Goal: Task Accomplishment & Management: Use online tool/utility

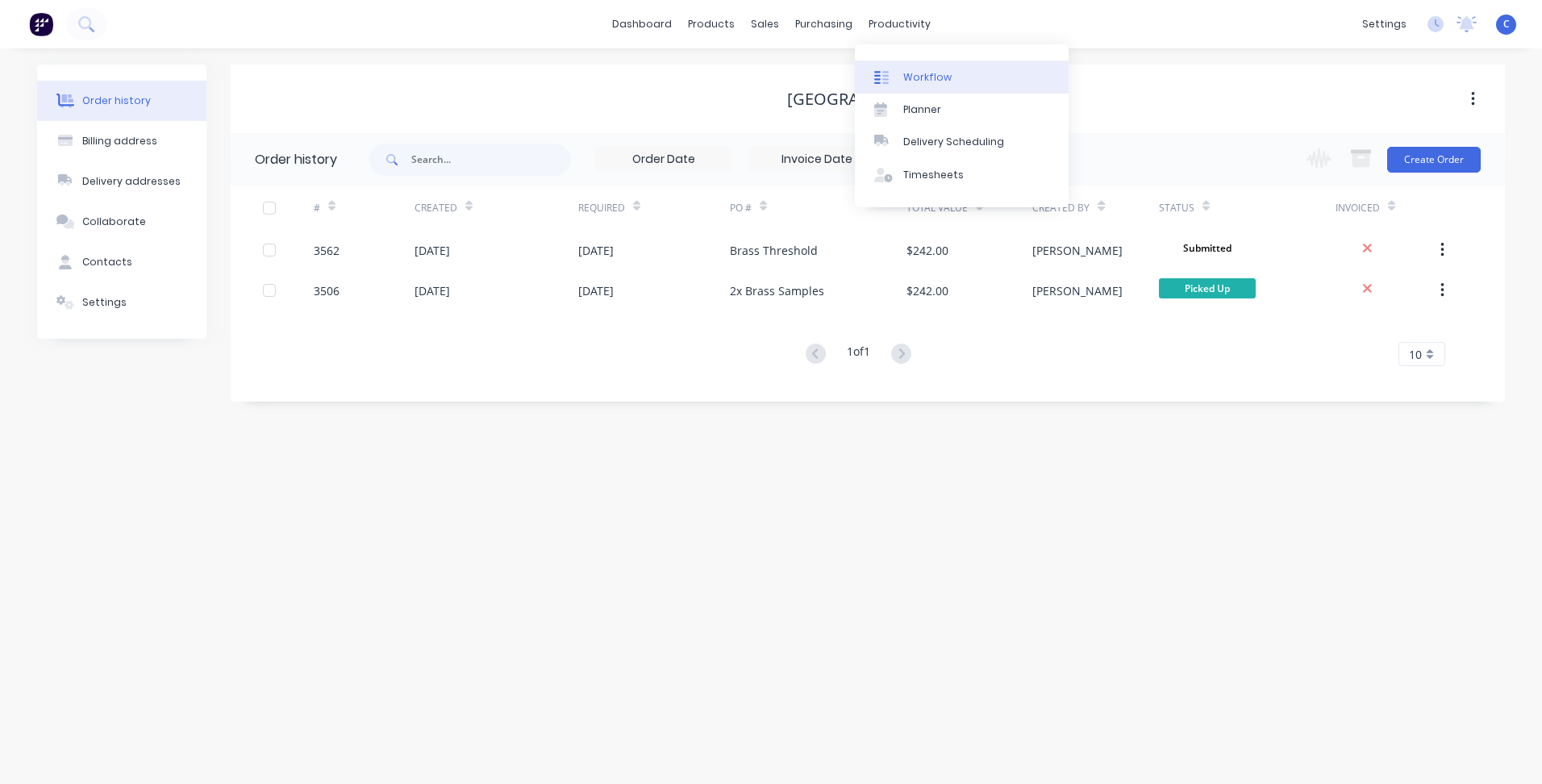
click at [929, 79] on div "Workflow" at bounding box center [927, 78] width 48 height 15
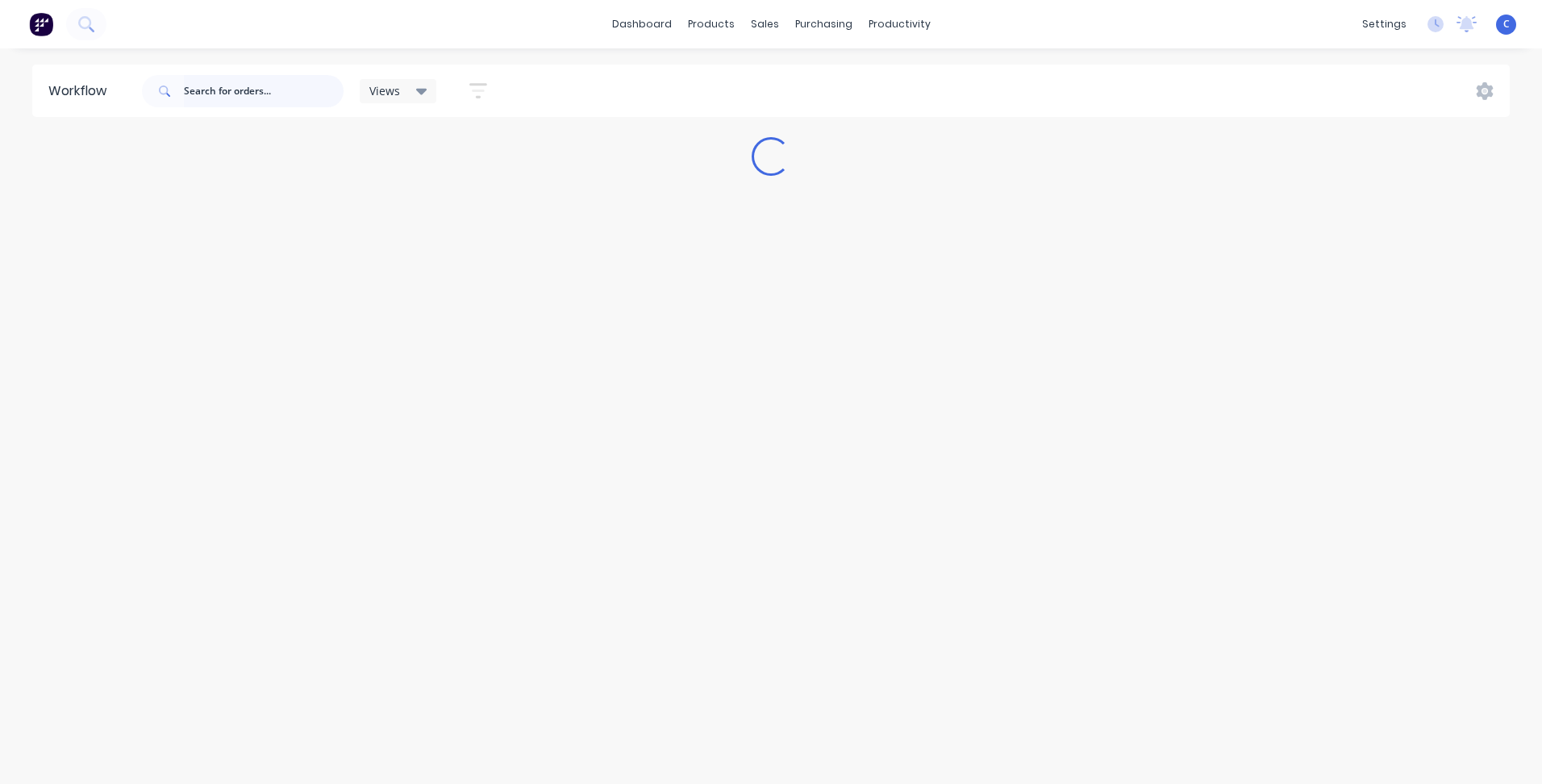
click at [268, 87] on input "text" at bounding box center [264, 91] width 160 height 32
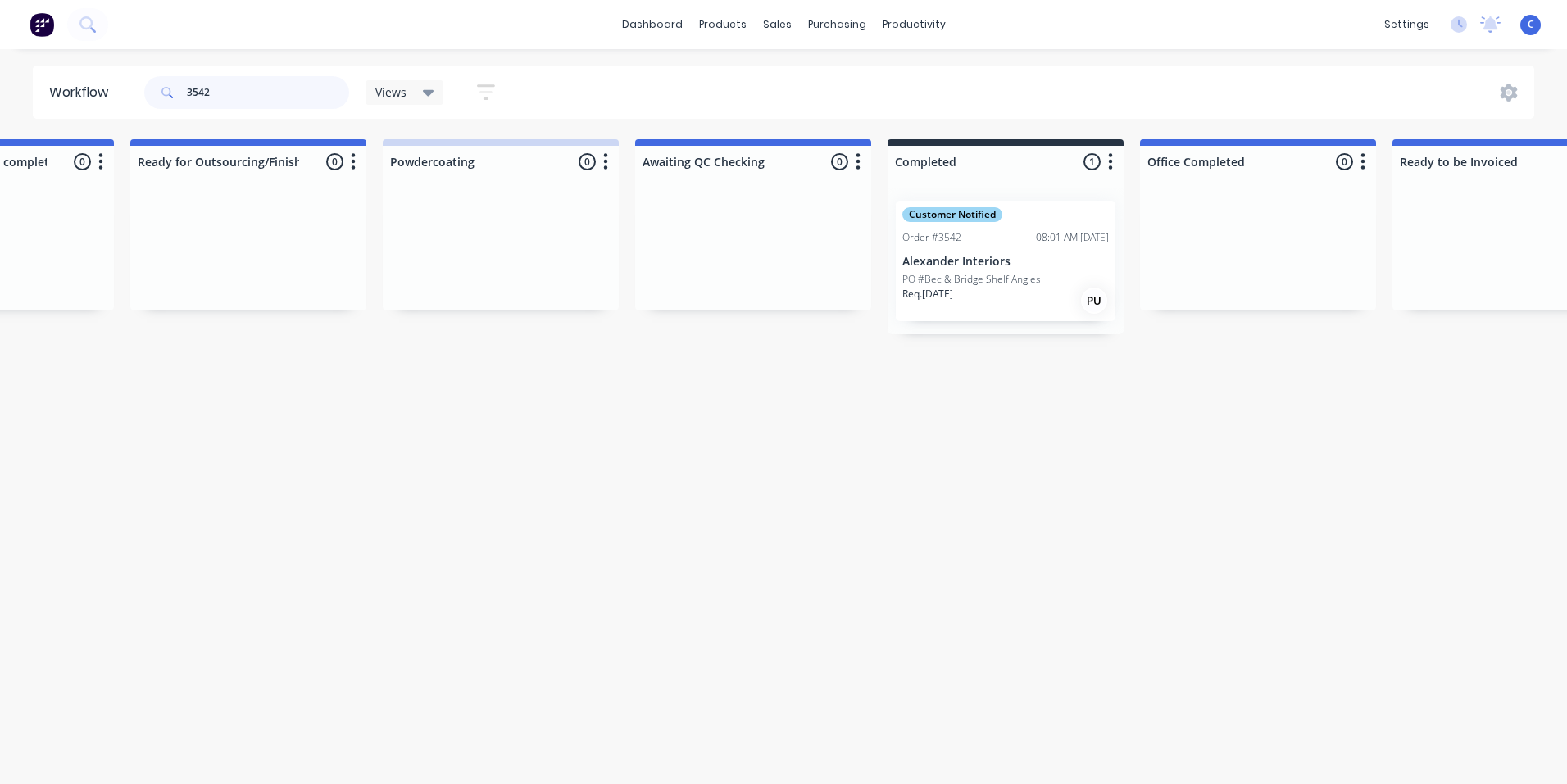
scroll to position [0, 2615]
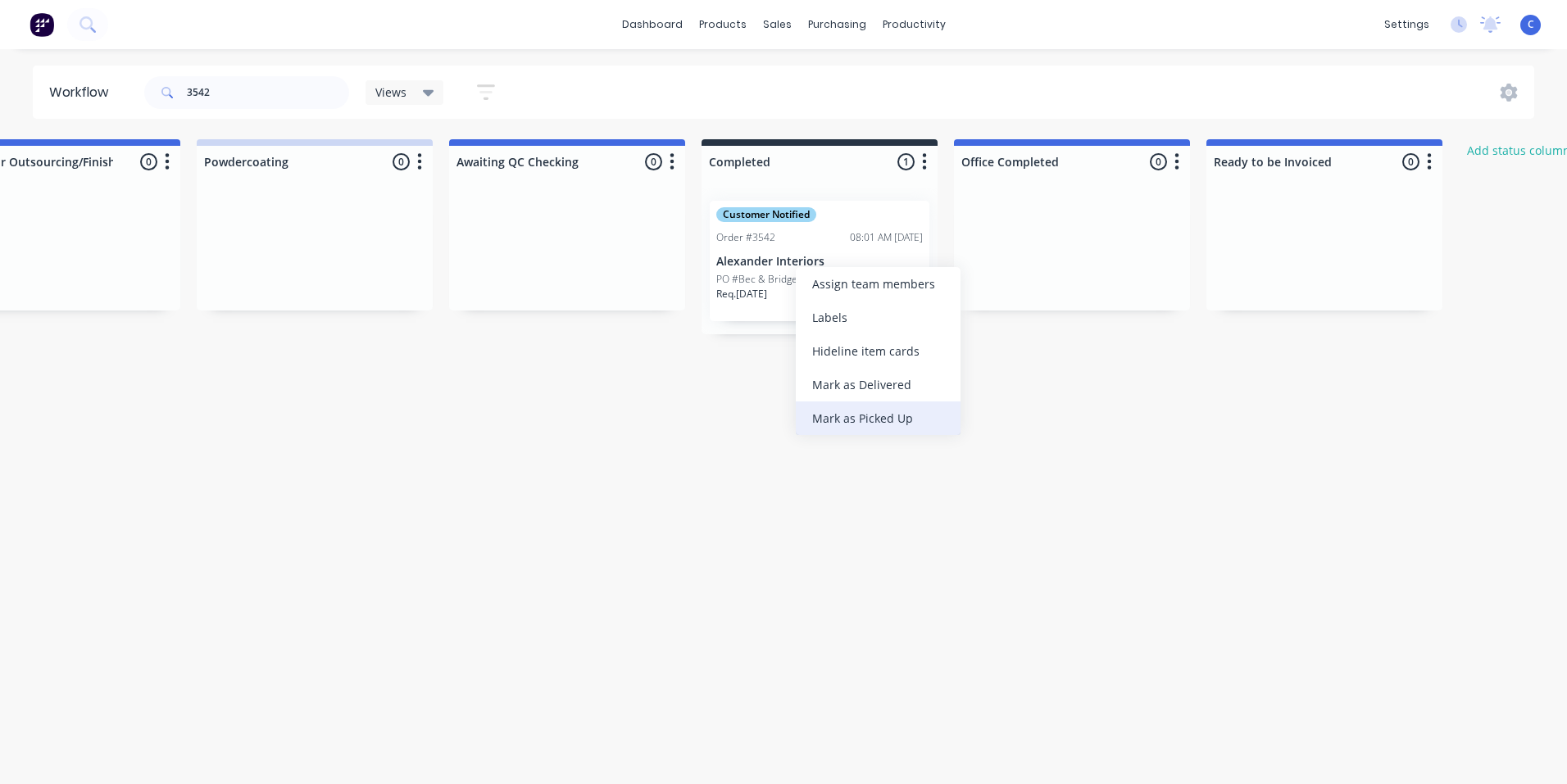
click at [892, 413] on div "Mark as Picked Up" at bounding box center [878, 418] width 165 height 33
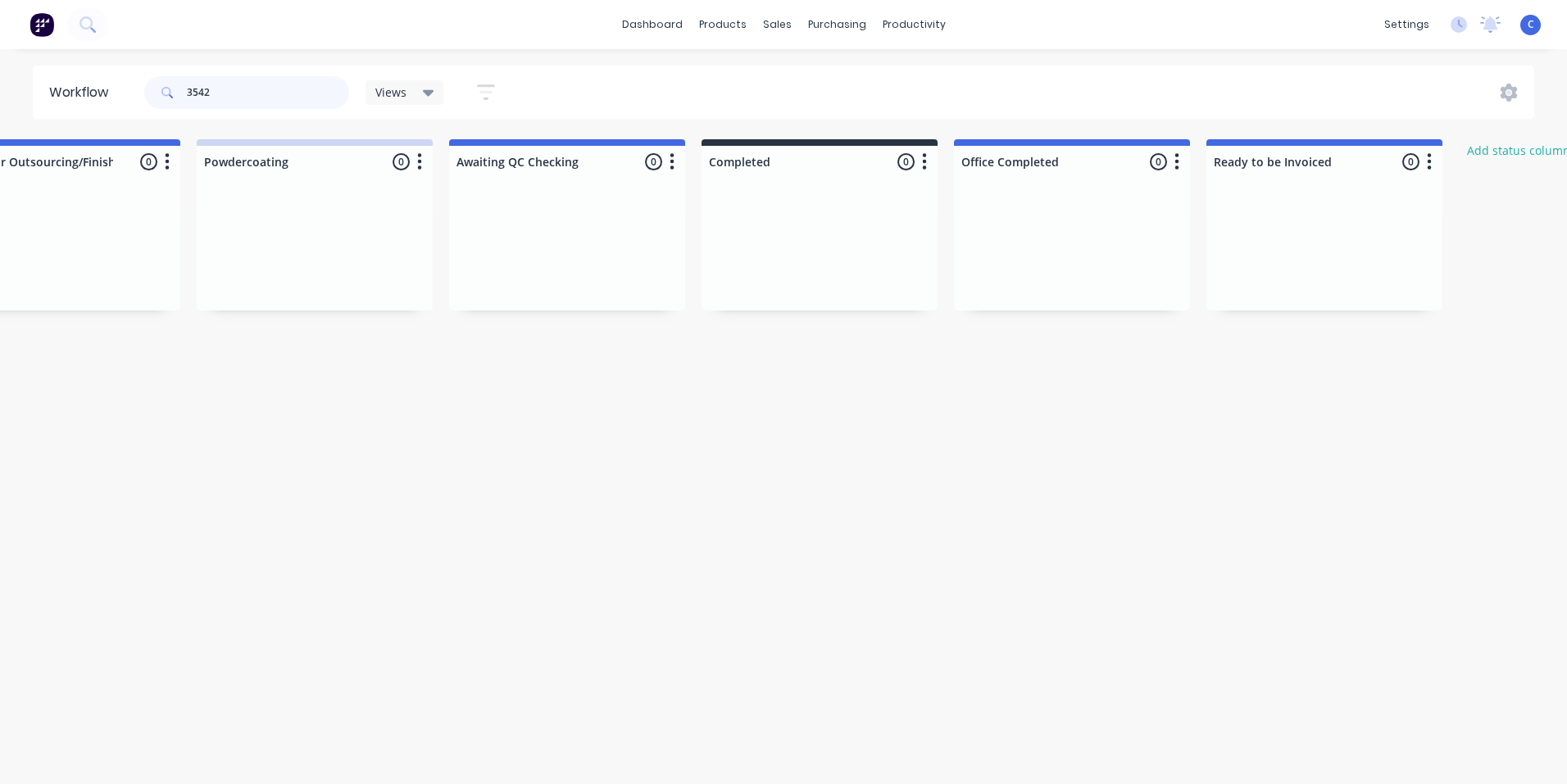
click at [267, 93] on input "3542" at bounding box center [268, 92] width 162 height 32
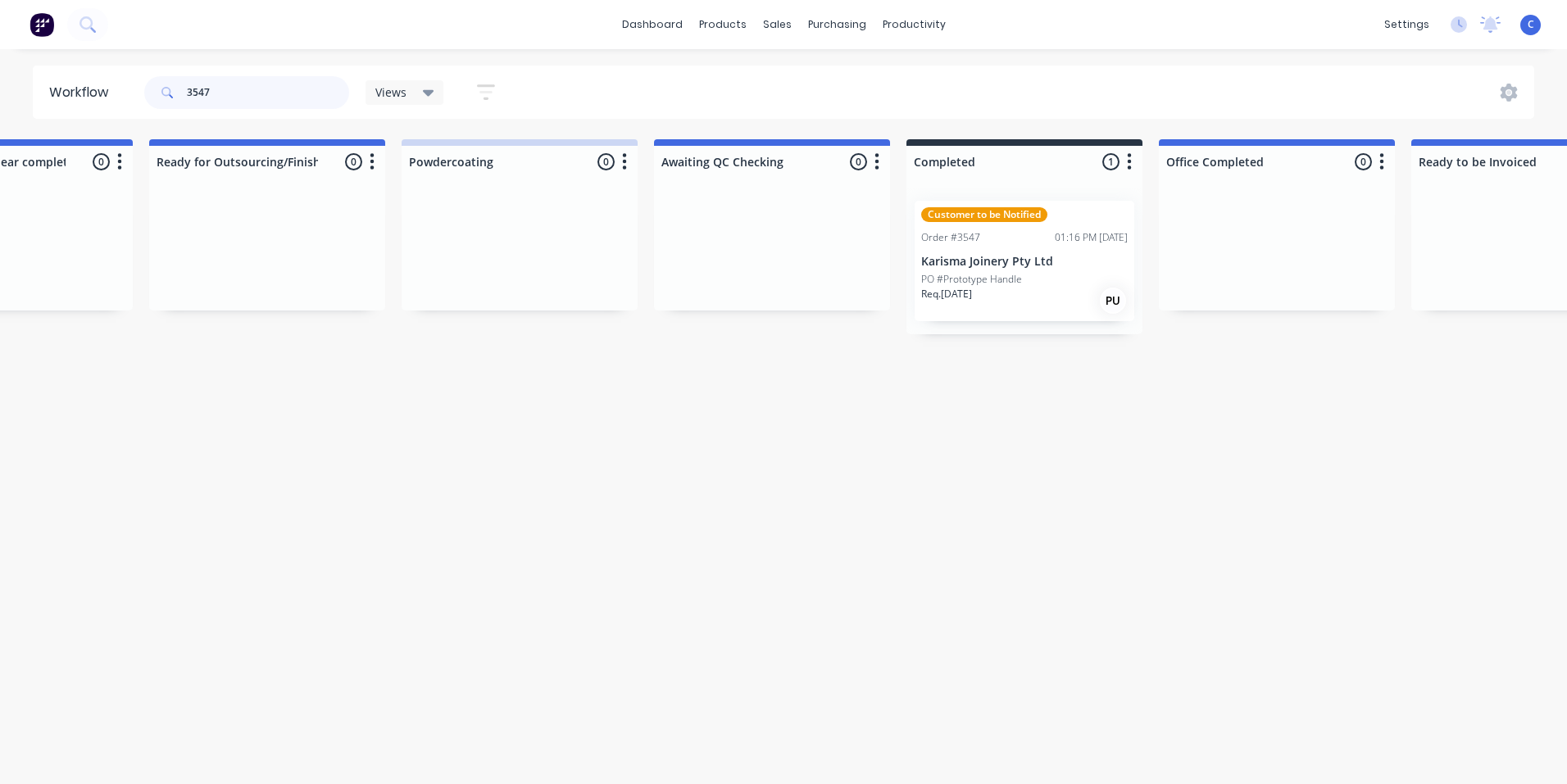
scroll to position [0, 2698]
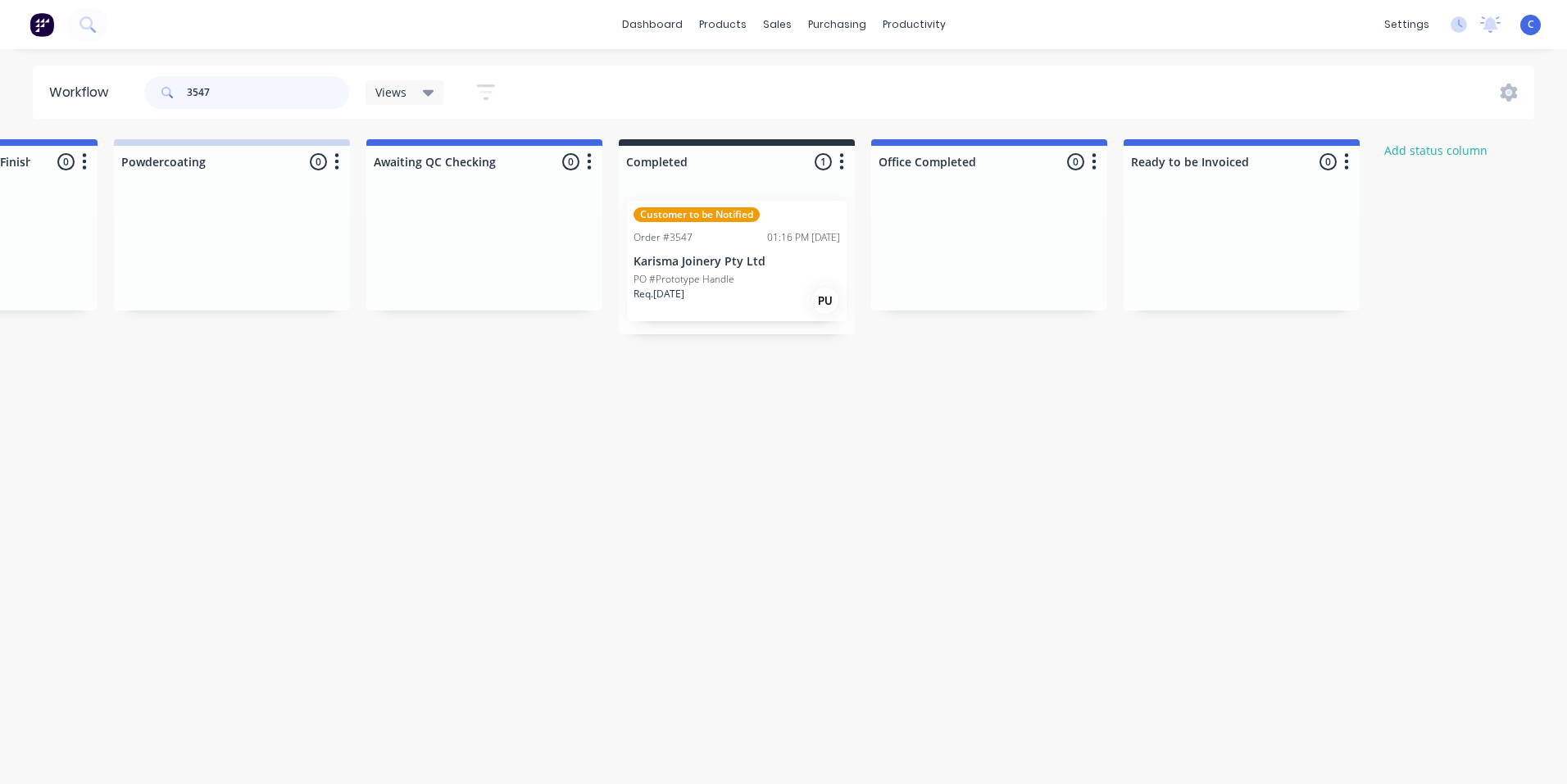
type input "3547"
click at [717, 261] on p "Karisma Joinery Pty Ltd" at bounding box center [737, 261] width 206 height 14
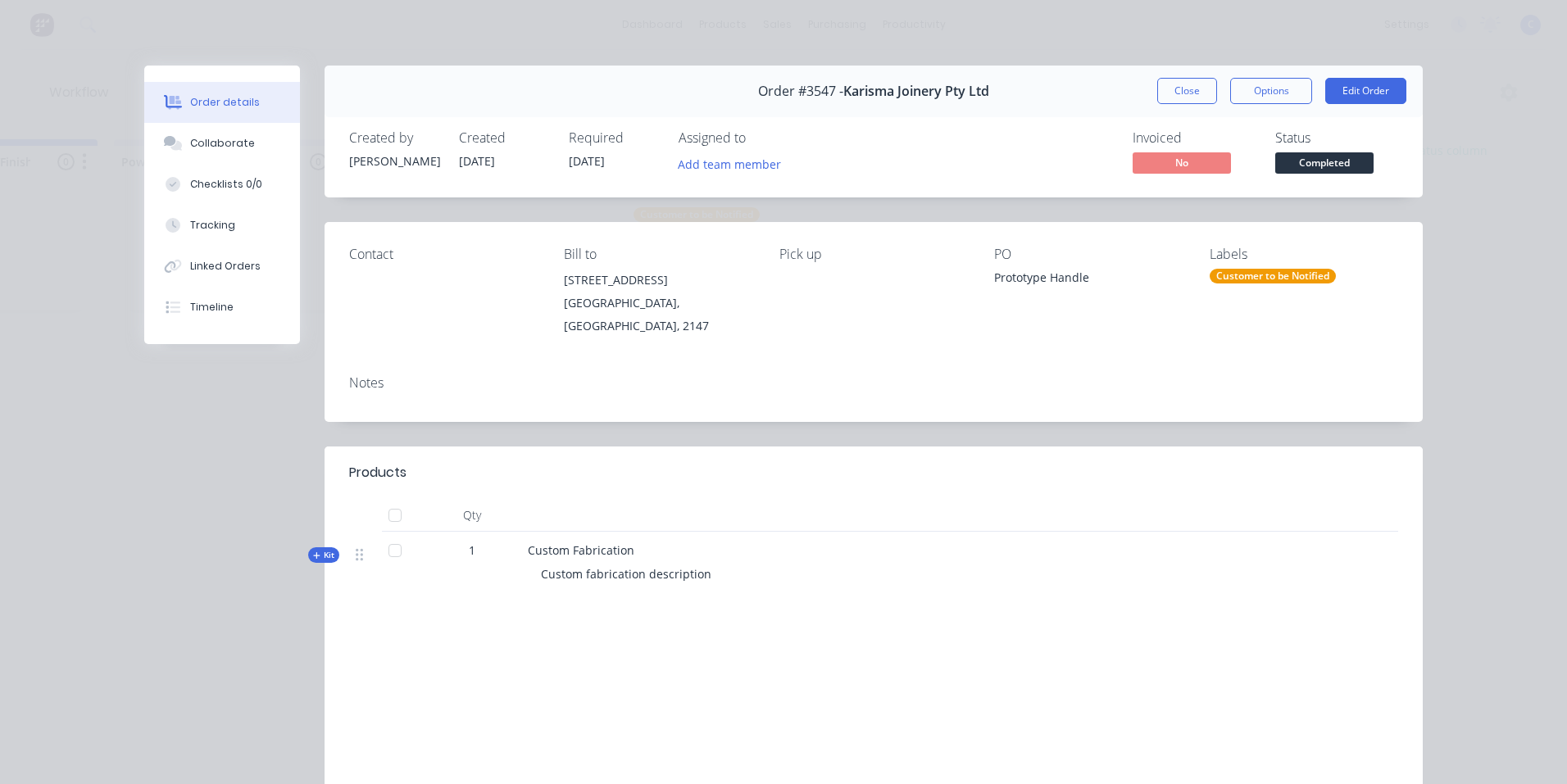
click at [1247, 269] on div "Customer to be Notified" at bounding box center [1273, 276] width 126 height 15
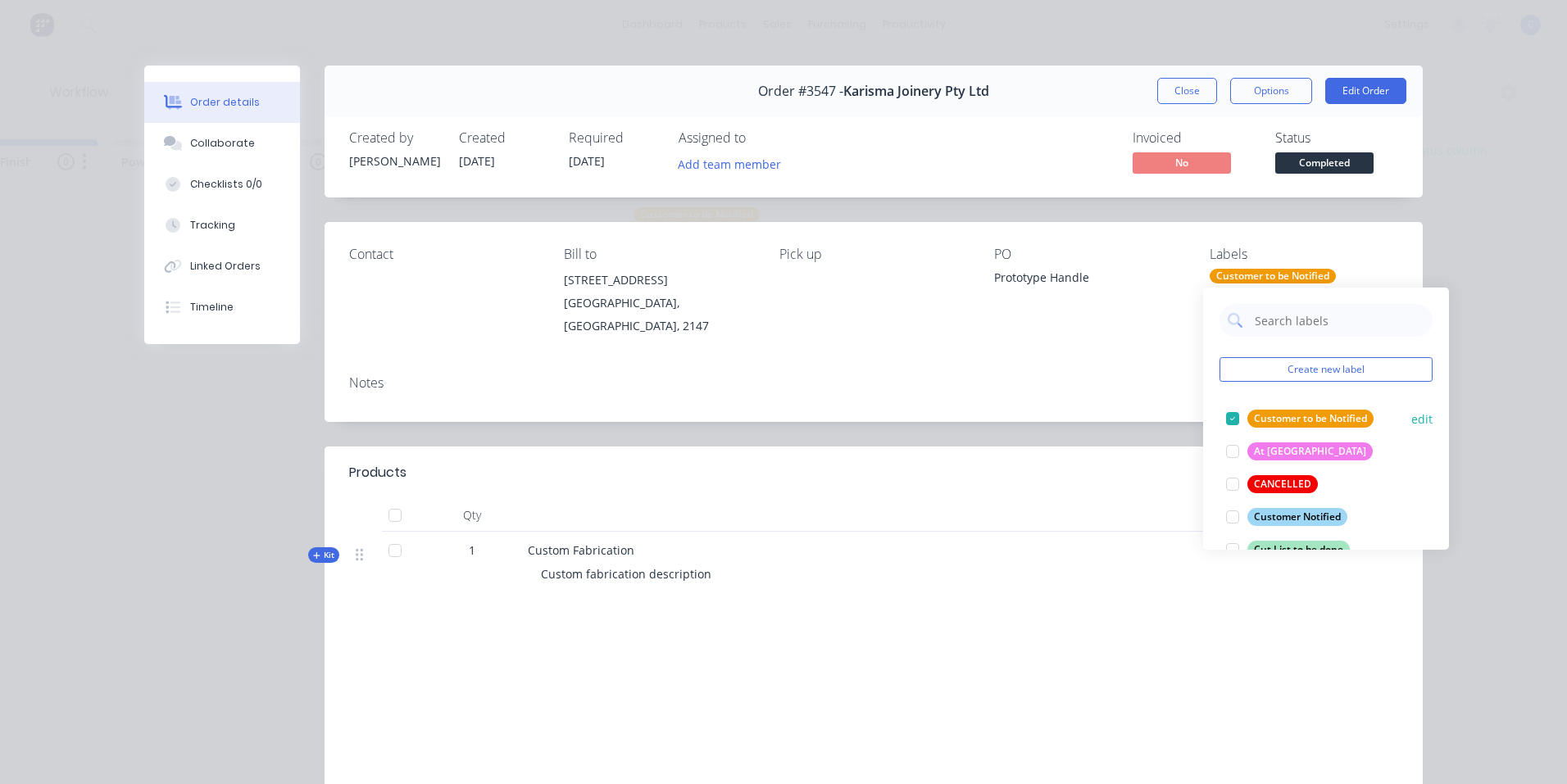
click at [1288, 409] on button "Customer to be Notified" at bounding box center [1299, 419] width 161 height 23
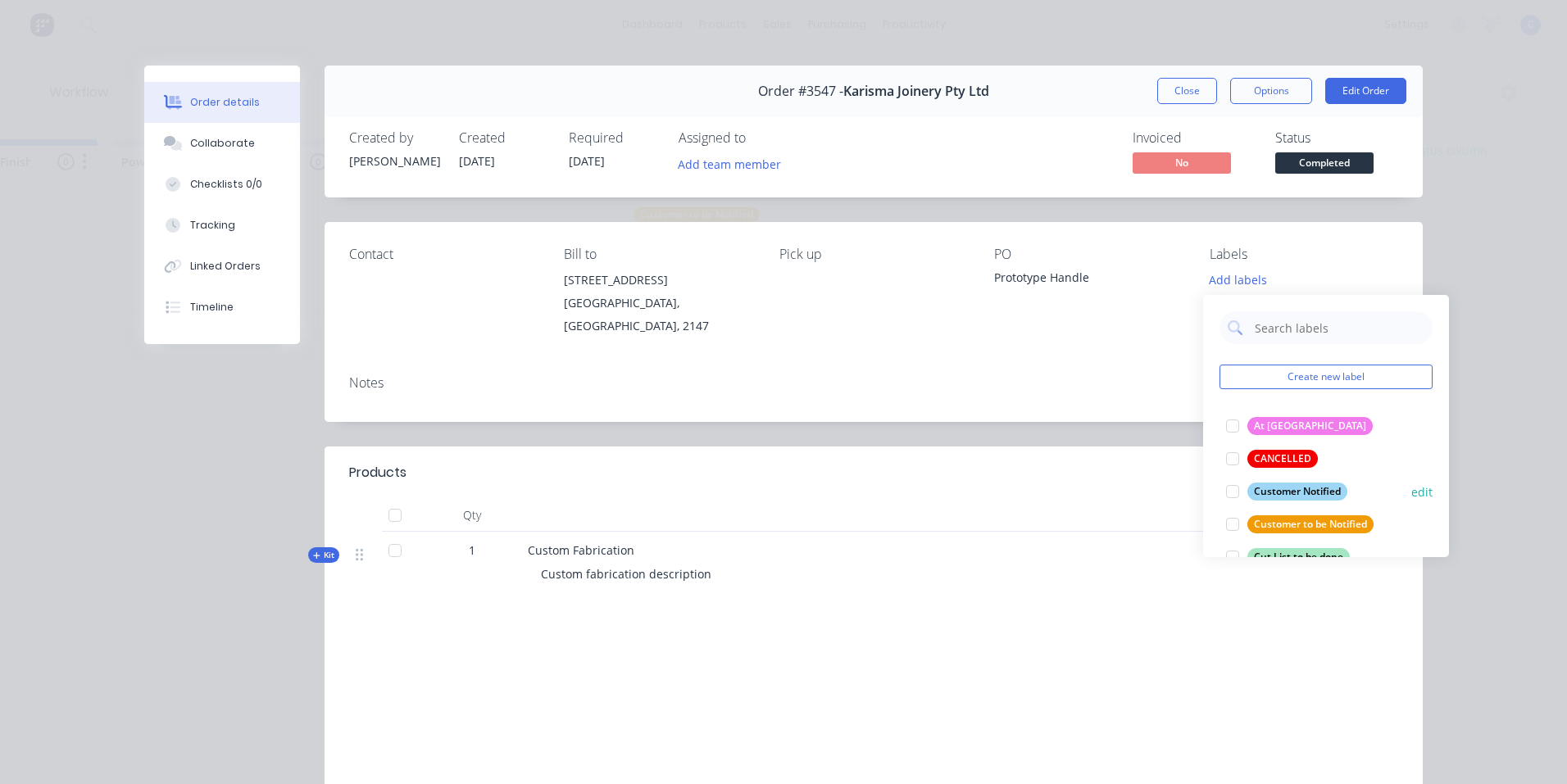
click at [1303, 482] on div "Customer Notified" at bounding box center [1298, 491] width 100 height 18
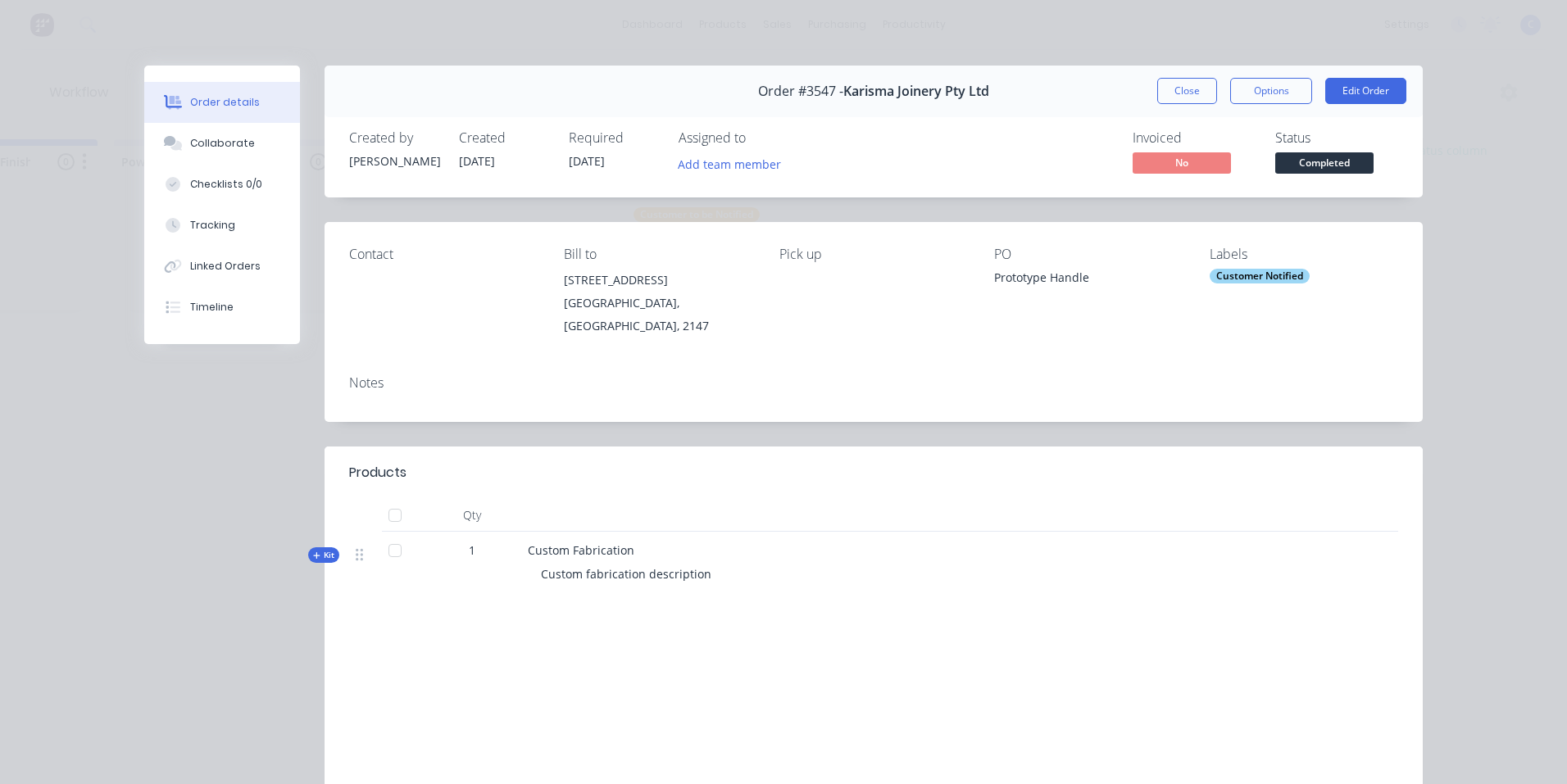
click at [1045, 375] on div "Notes" at bounding box center [873, 382] width 1049 height 16
click at [1182, 87] on button "Close" at bounding box center [1187, 91] width 60 height 27
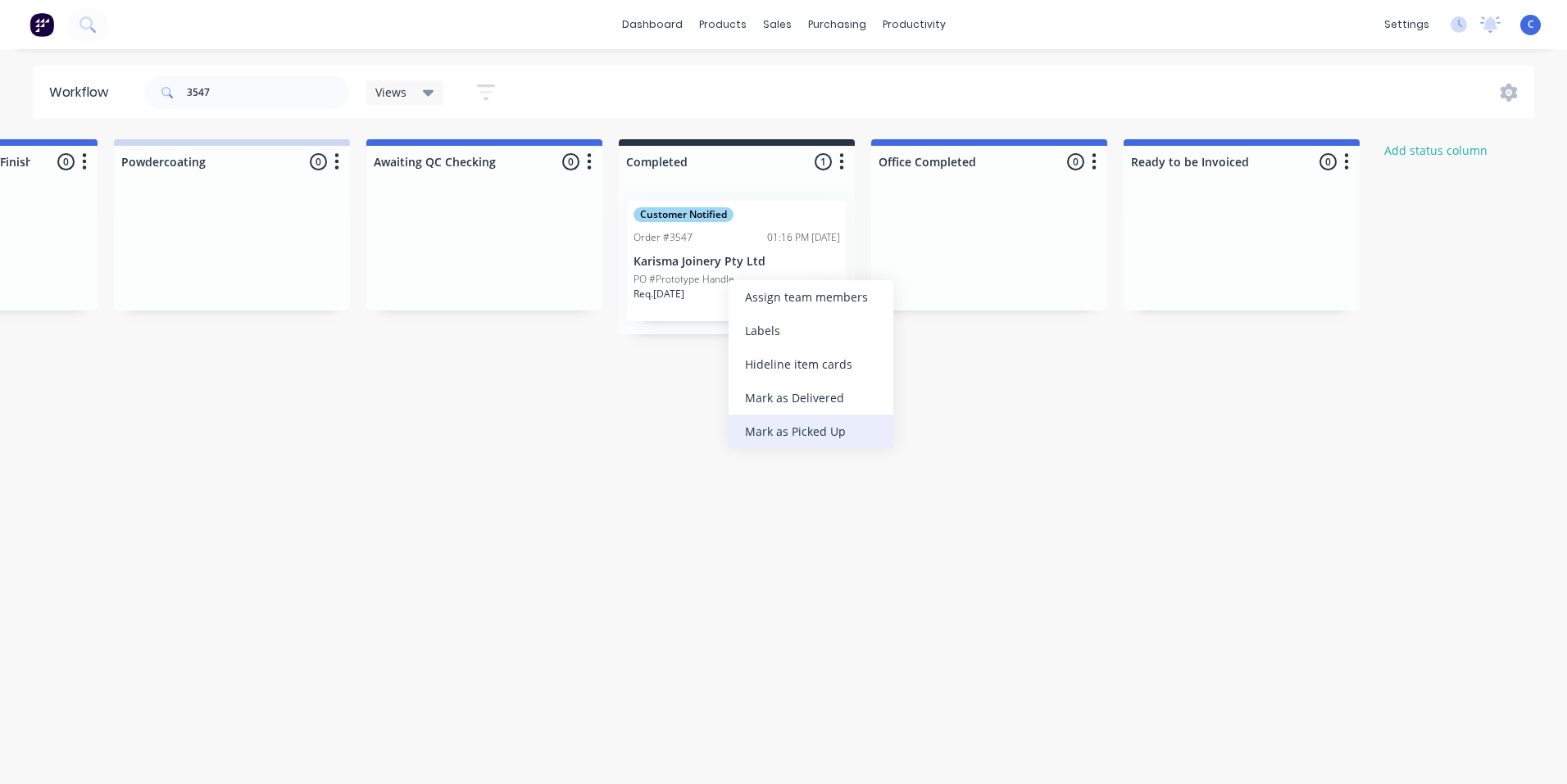
click at [799, 427] on div "Mark as Picked Up" at bounding box center [811, 431] width 165 height 33
